Goal: Task Accomplishment & Management: Manage account settings

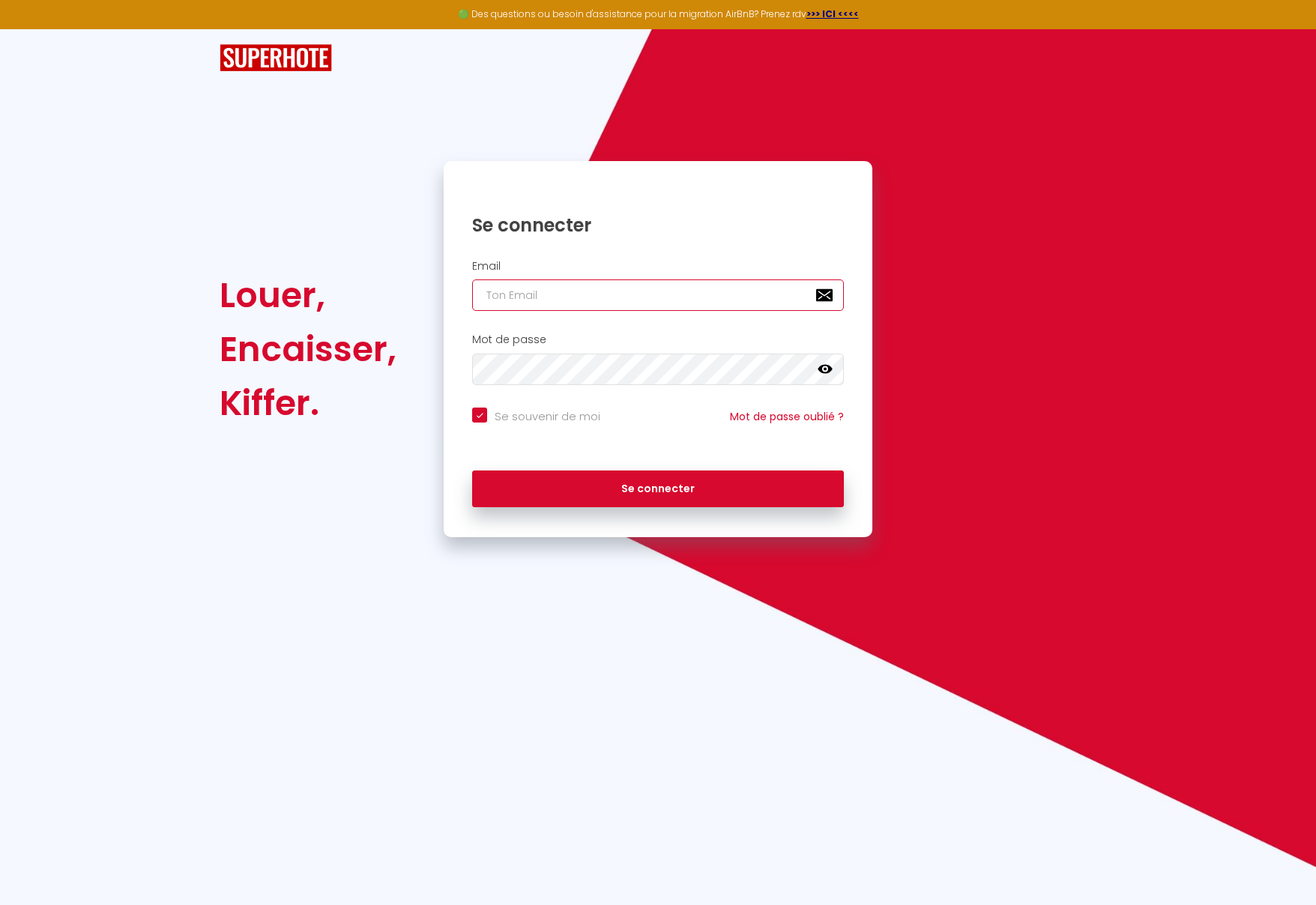
click at [532, 302] on input "email" at bounding box center [658, 295] width 372 height 31
type input "[EMAIL_ADDRESS][DOMAIN_NAME]"
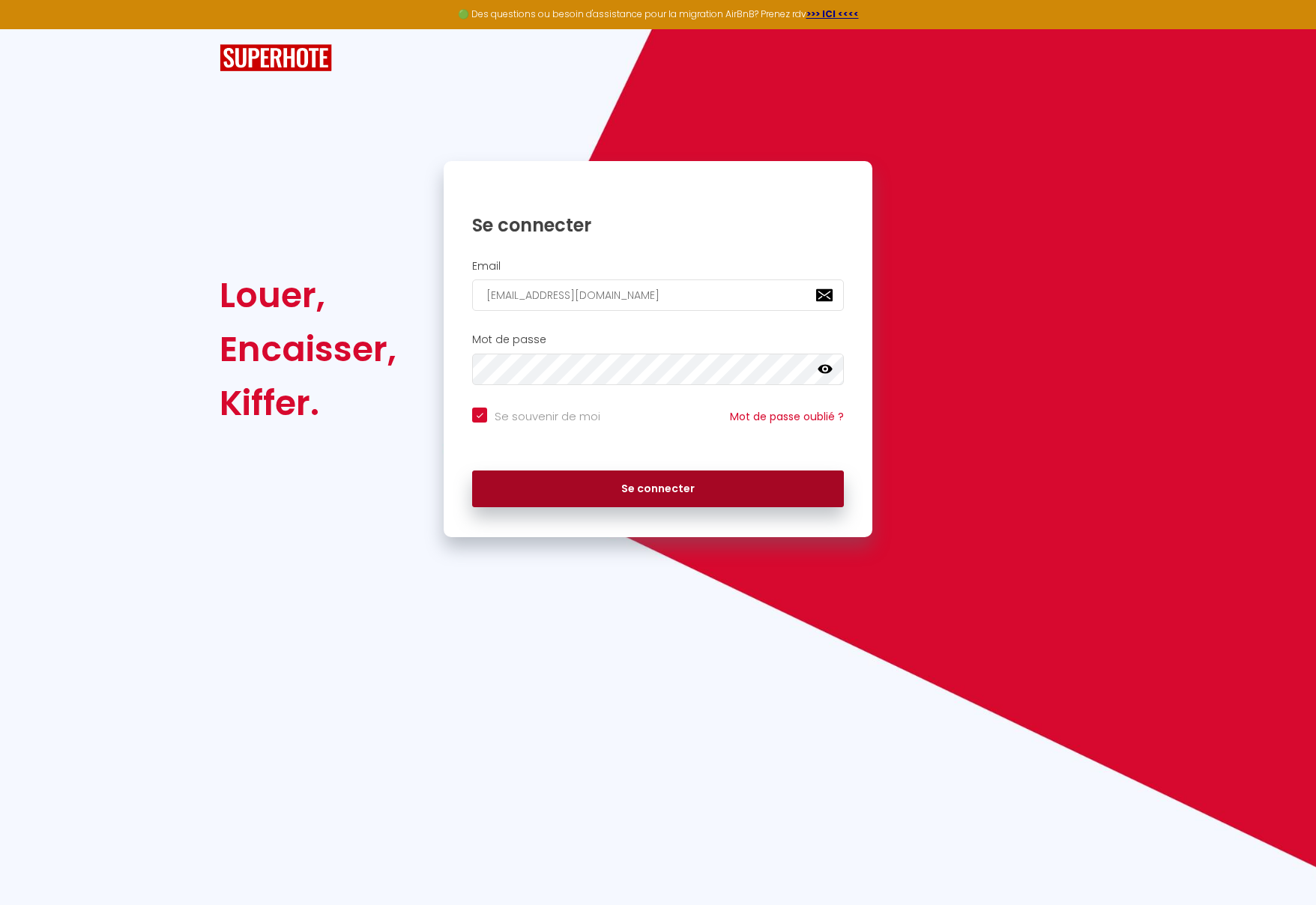
click at [614, 473] on button "Se connecter" at bounding box center [658, 489] width 372 height 37
checkbox input "true"
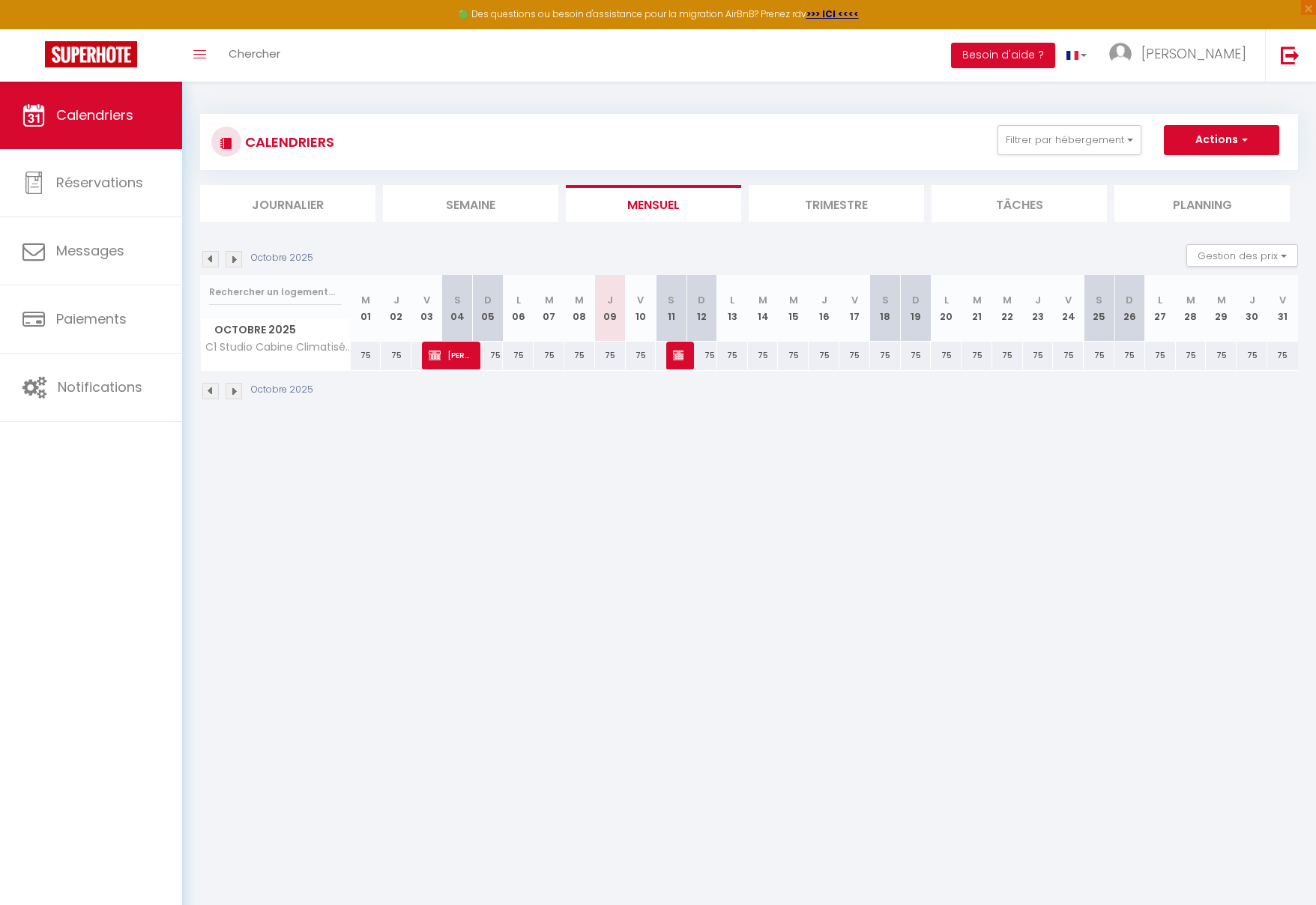
click at [789, 197] on li "Trimestre" at bounding box center [836, 204] width 176 height 37
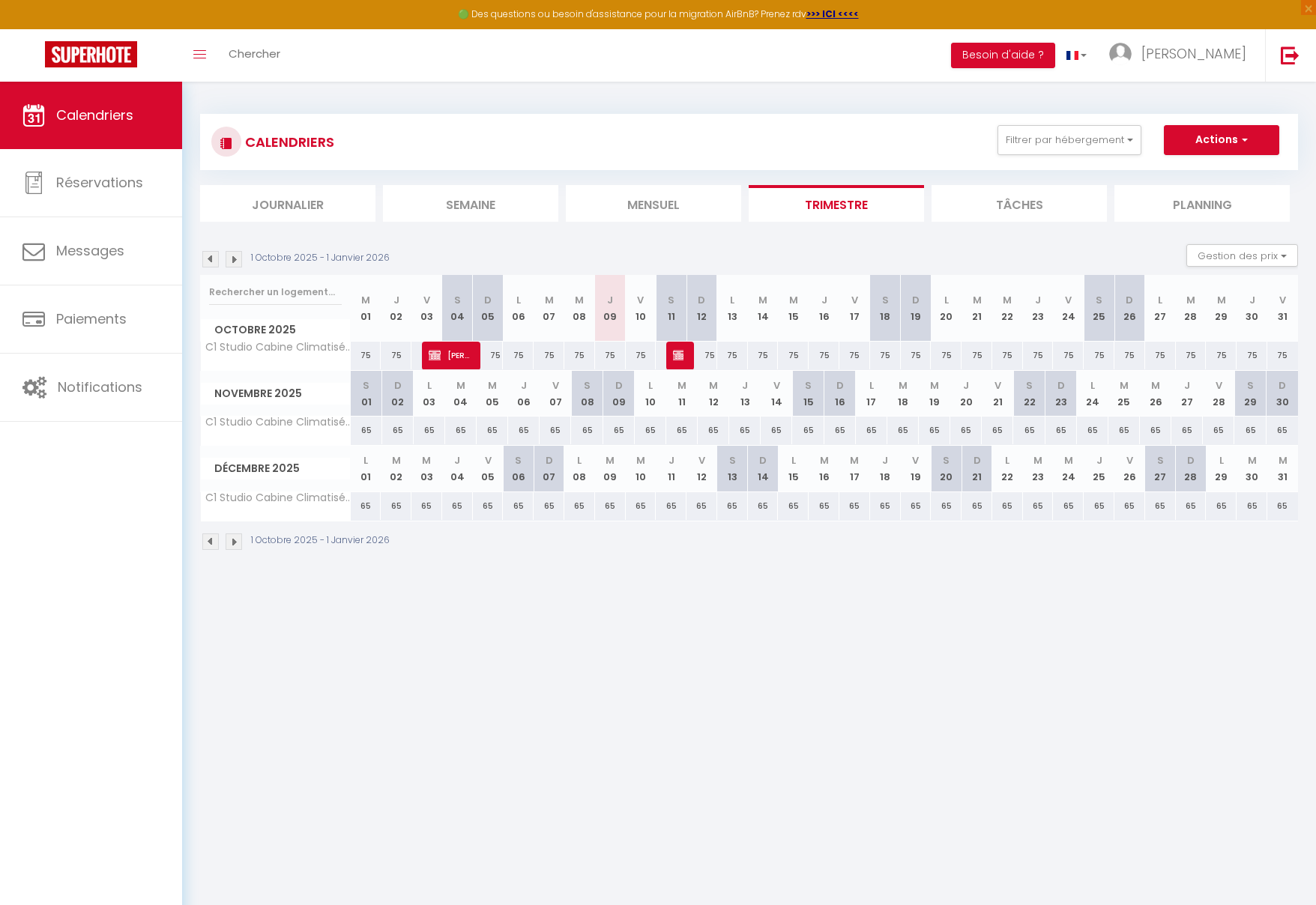
click at [1048, 206] on li "Tâches" at bounding box center [1019, 204] width 176 height 37
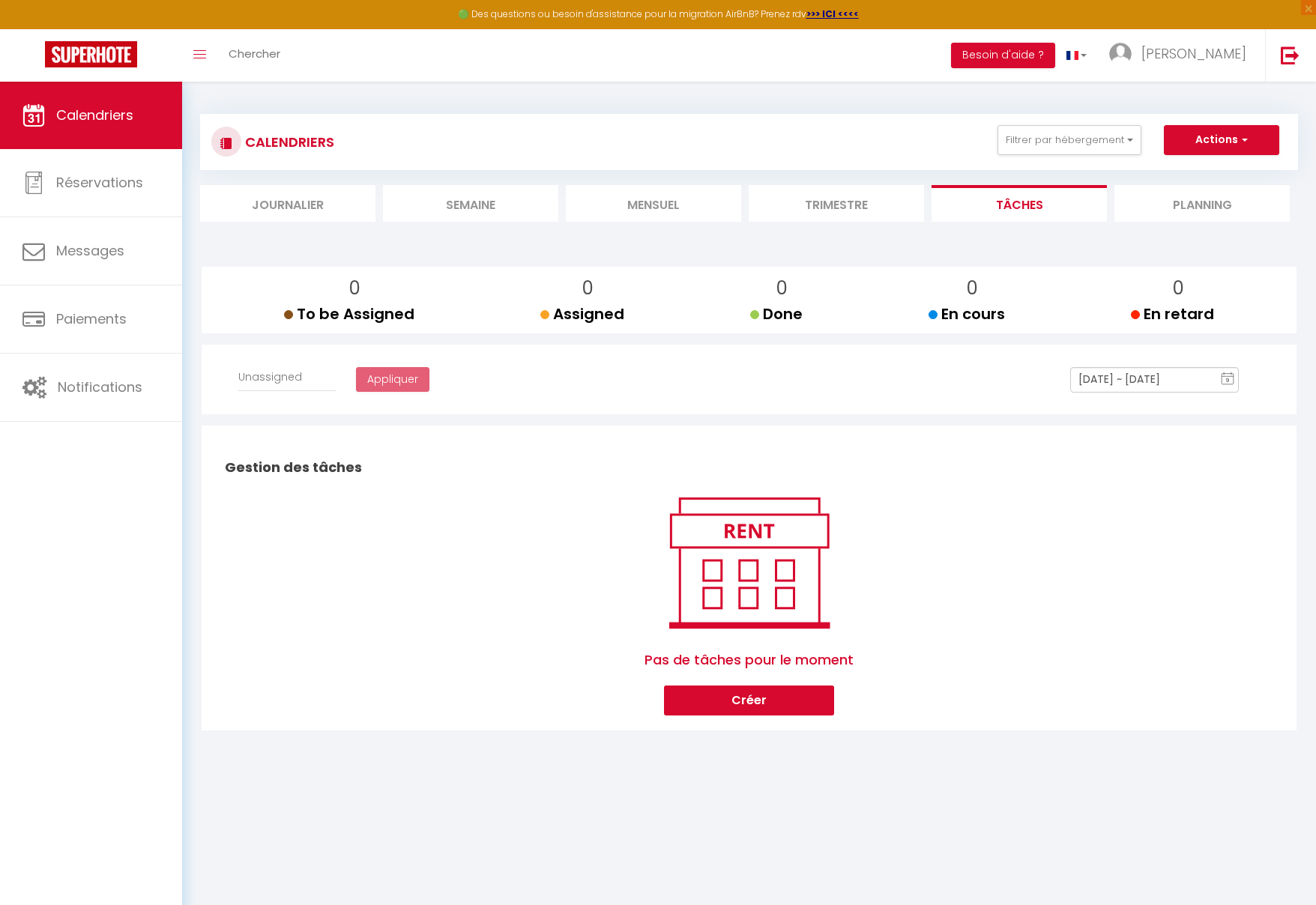
select select
click at [810, 207] on li "Trimestre" at bounding box center [836, 204] width 176 height 37
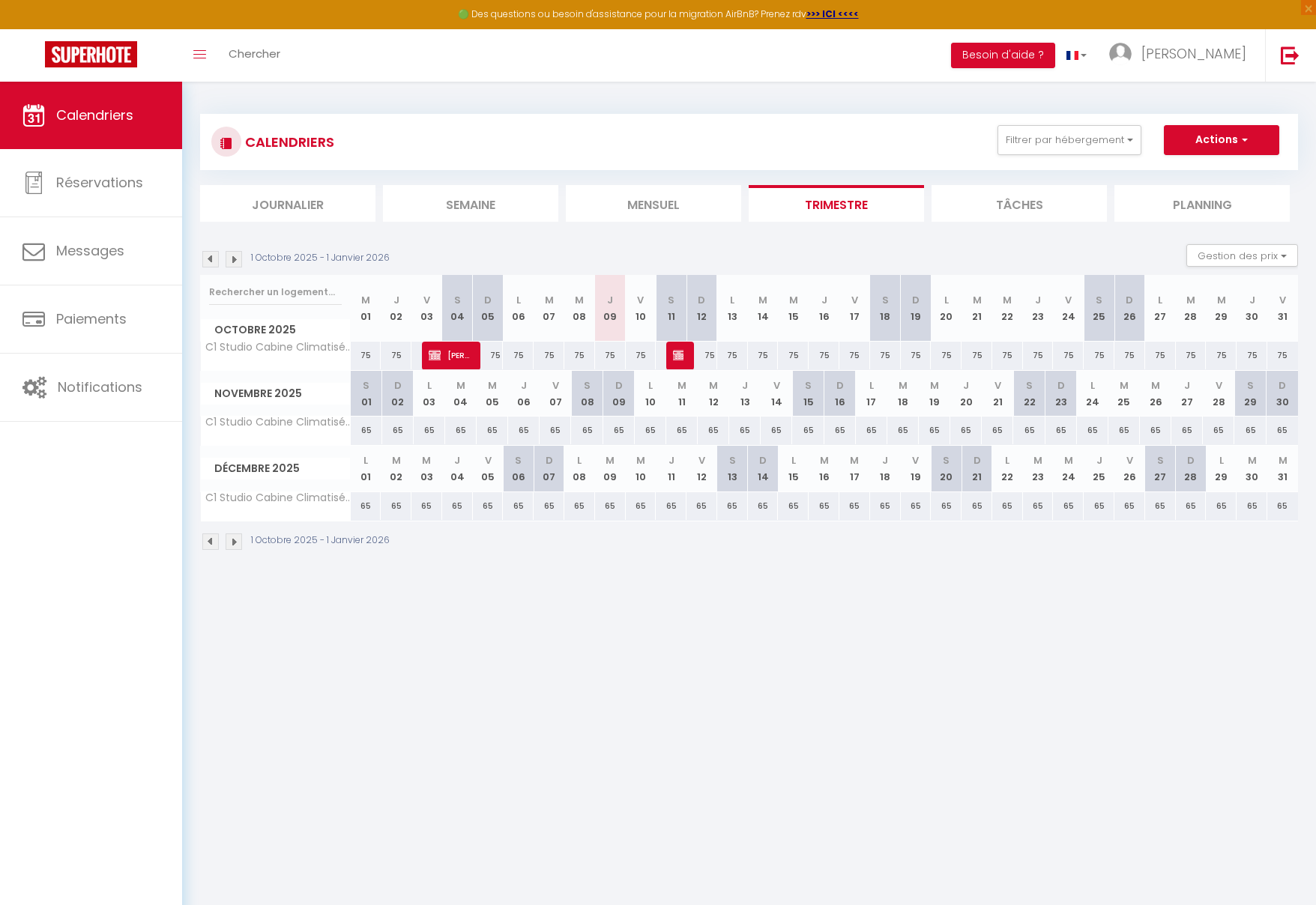
click at [209, 260] on img at bounding box center [210, 260] width 16 height 16
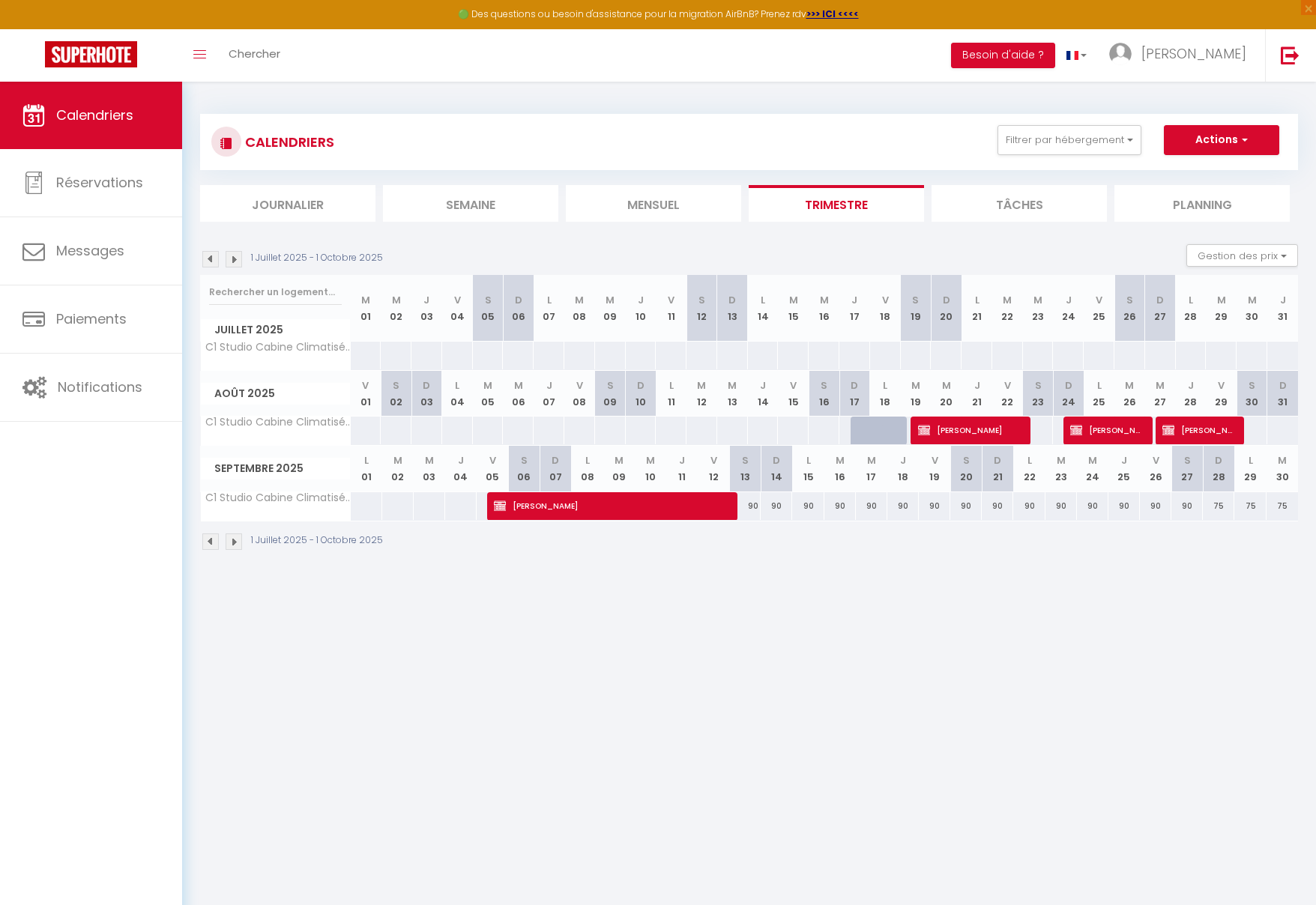
click at [234, 260] on img at bounding box center [234, 260] width 16 height 16
